Goal: Entertainment & Leisure: Consume media (video, audio)

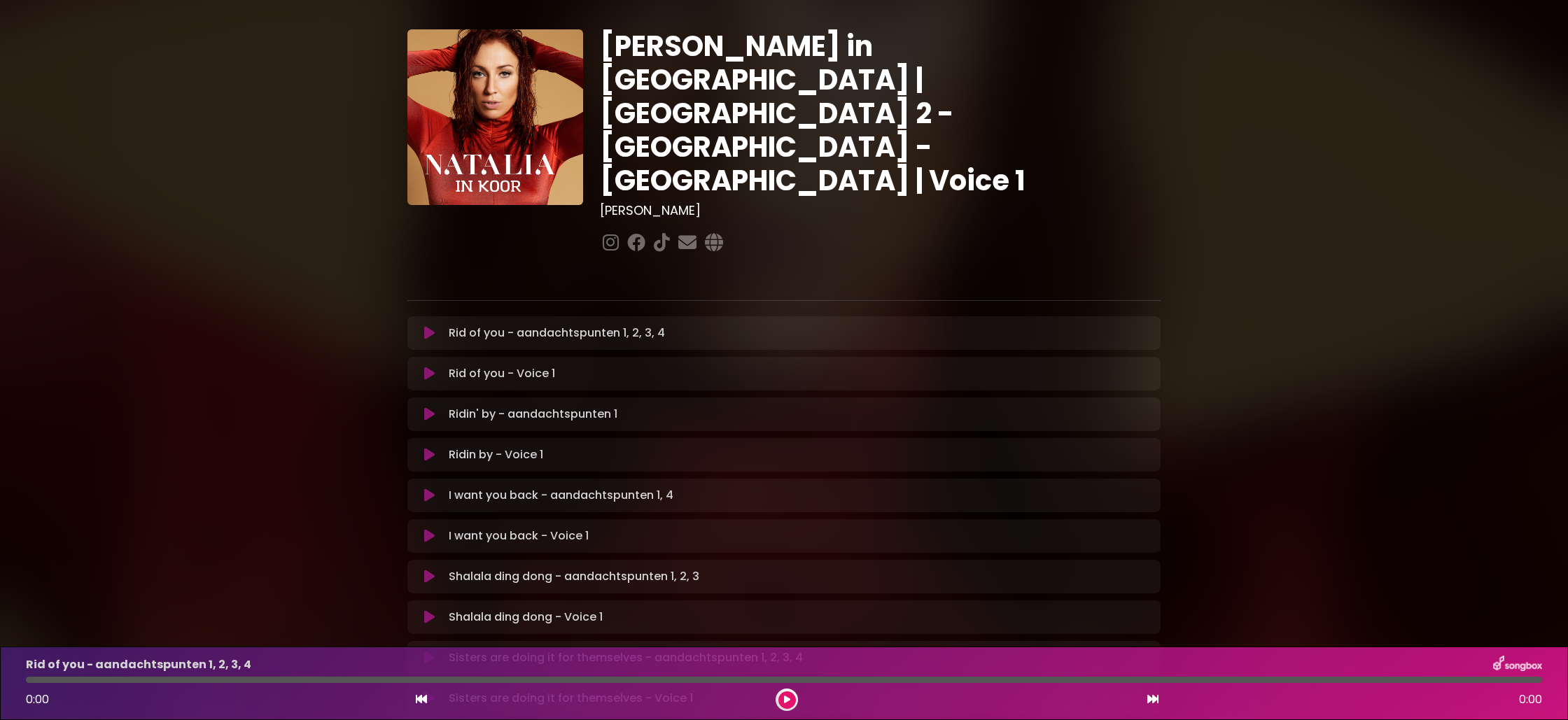
scroll to position [27, 0]
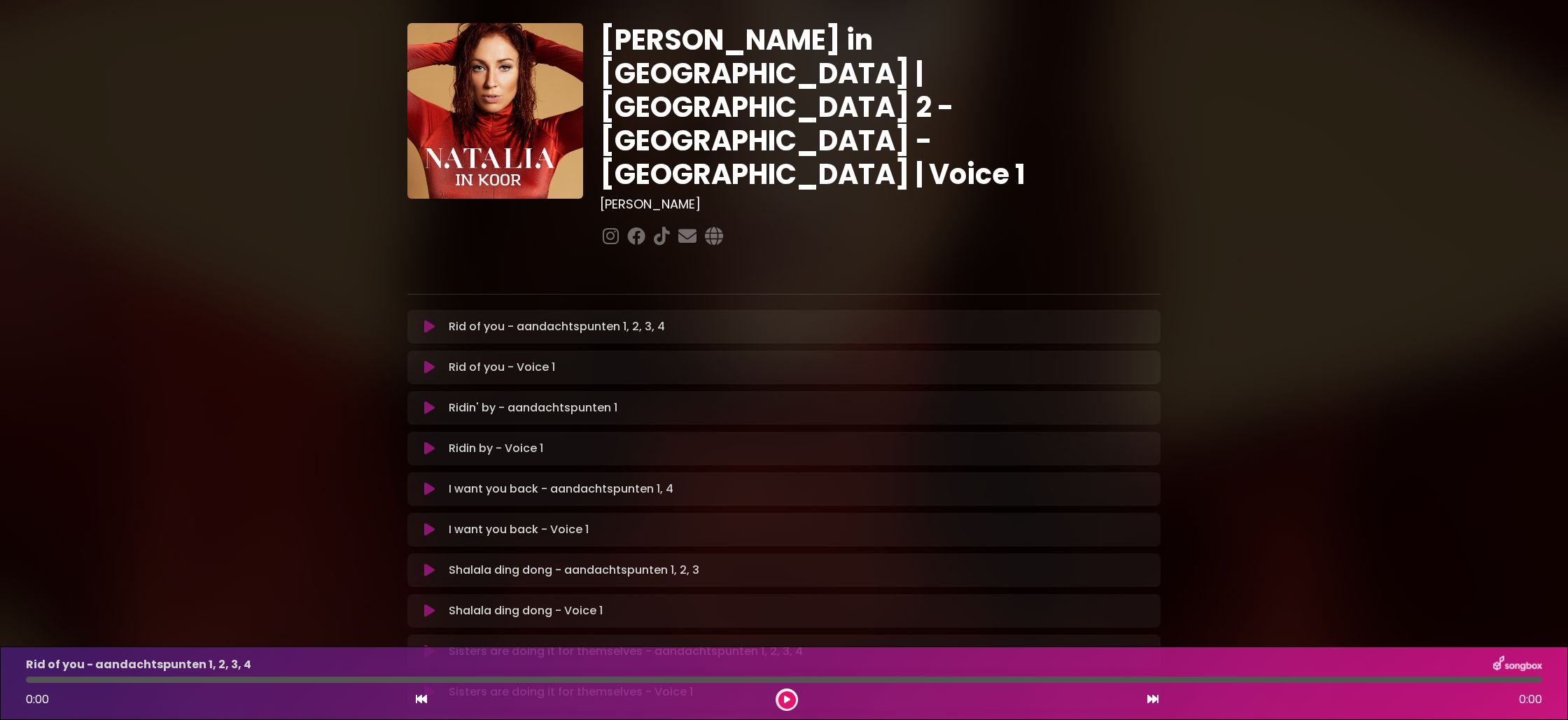
click at [429, 320] on icon at bounding box center [429, 327] width 11 height 14
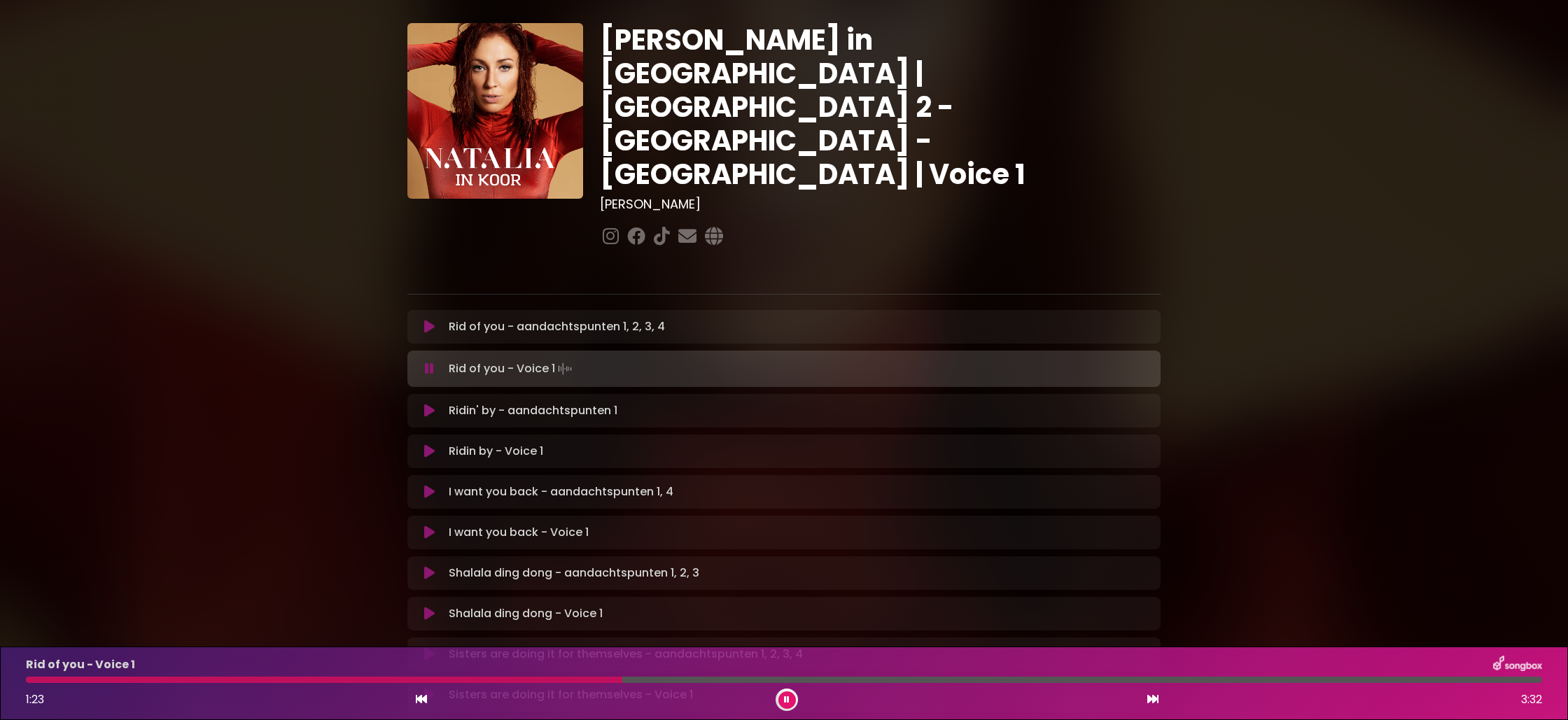
click at [548, 680] on div at bounding box center [324, 679] width 596 height 6
click at [506, 680] on div at bounding box center [322, 679] width 593 height 6
click at [492, 681] on div at bounding box center [301, 679] width 551 height 6
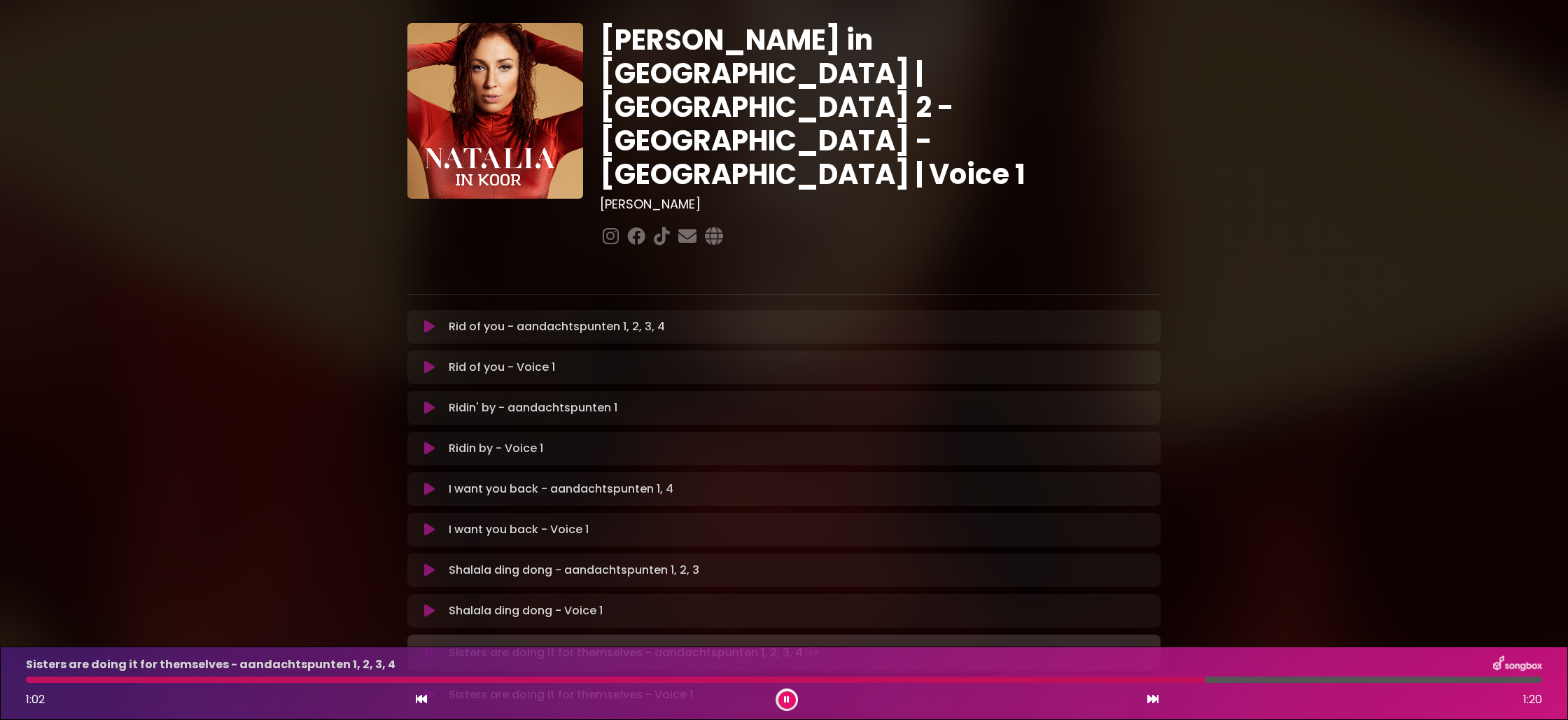
click at [42, 683] on div "Sisters are doing it for themselves - aandachtspunten 1, 2, 3, 4 1:02 1:20" at bounding box center [784, 683] width 1533 height 56
click at [42, 680] on div at bounding box center [620, 679] width 1188 height 6
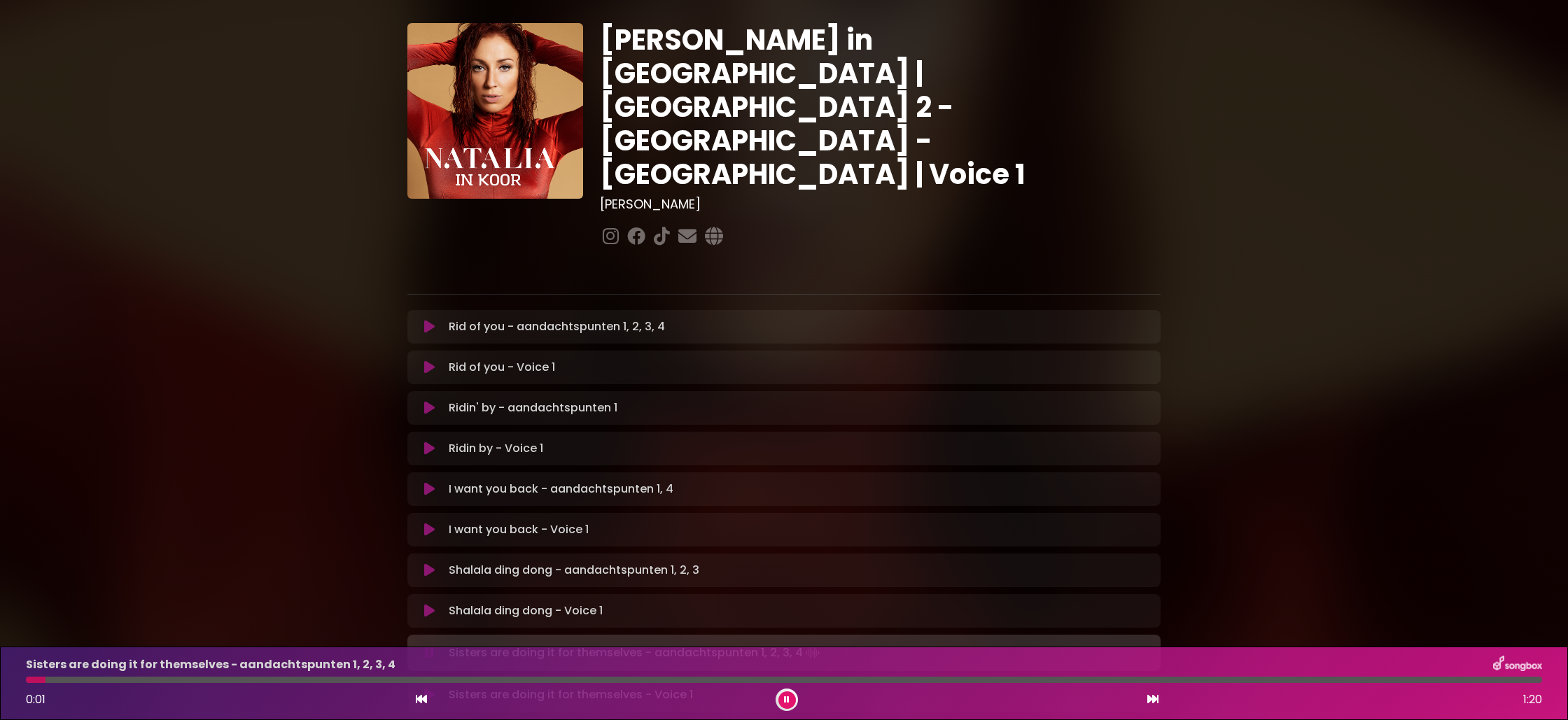
click at [42, 680] on div at bounding box center [36, 679] width 20 height 6
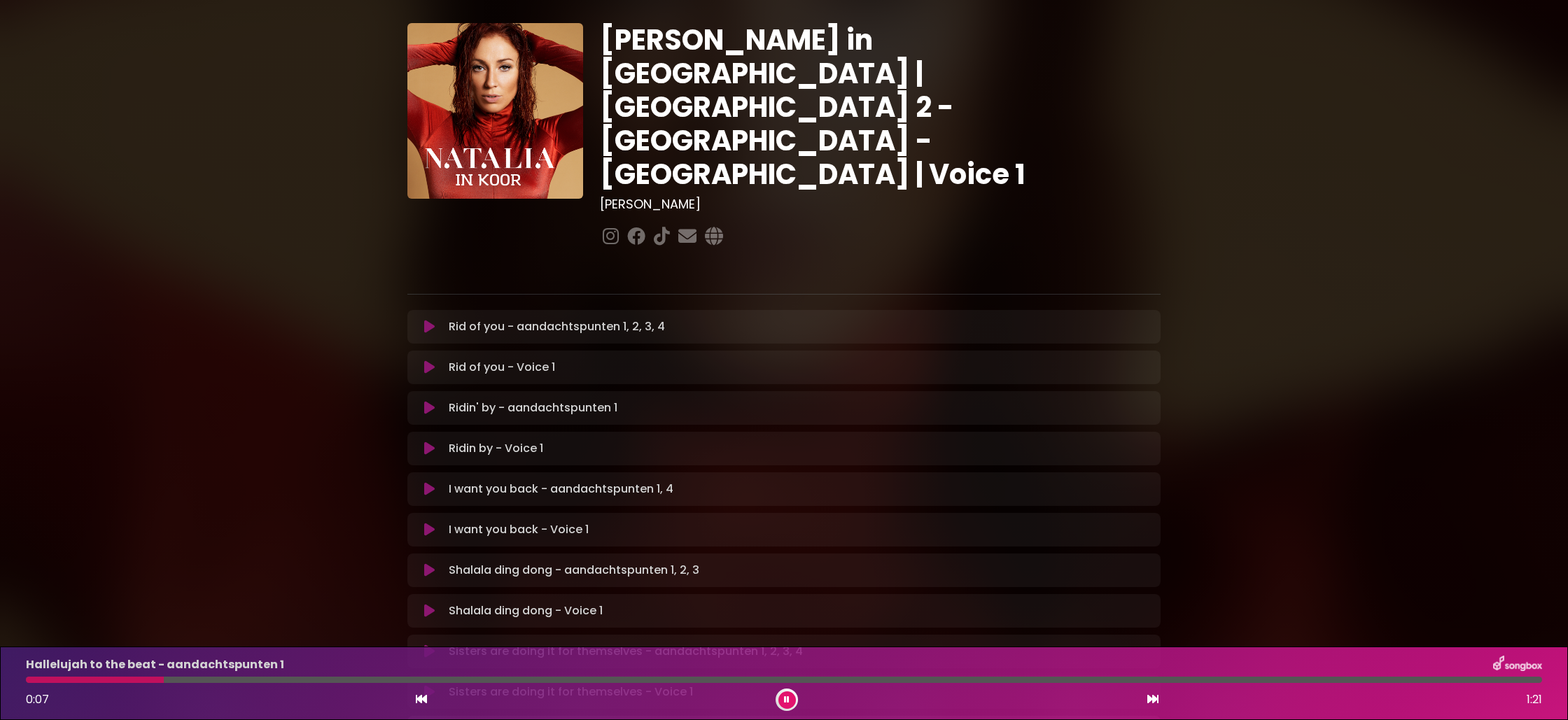
click at [783, 697] on button at bounding box center [787, 700] width 18 height 18
click at [790, 704] on button at bounding box center [787, 700] width 18 height 18
click at [788, 703] on icon at bounding box center [787, 699] width 6 height 8
